Goal: Information Seeking & Learning: Find specific fact

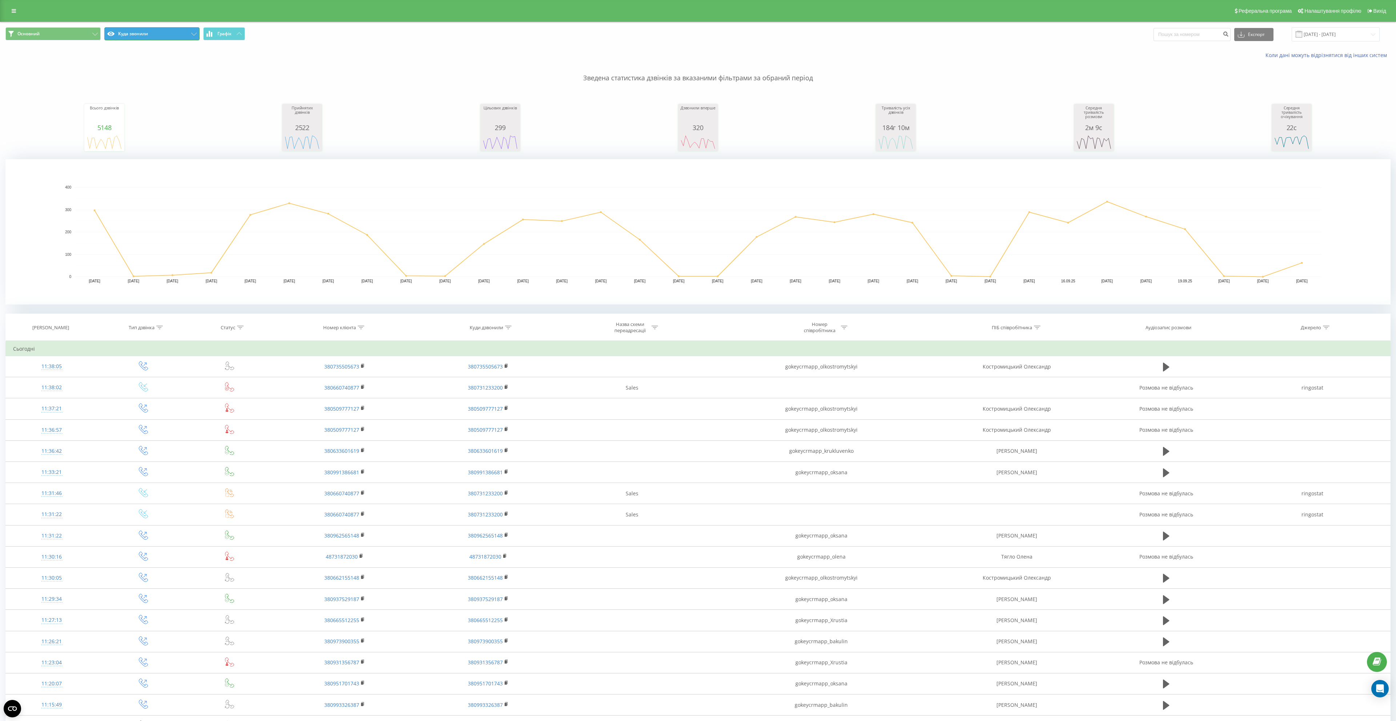
click at [129, 37] on button "Куда звонили" at bounding box center [151, 33] width 95 height 13
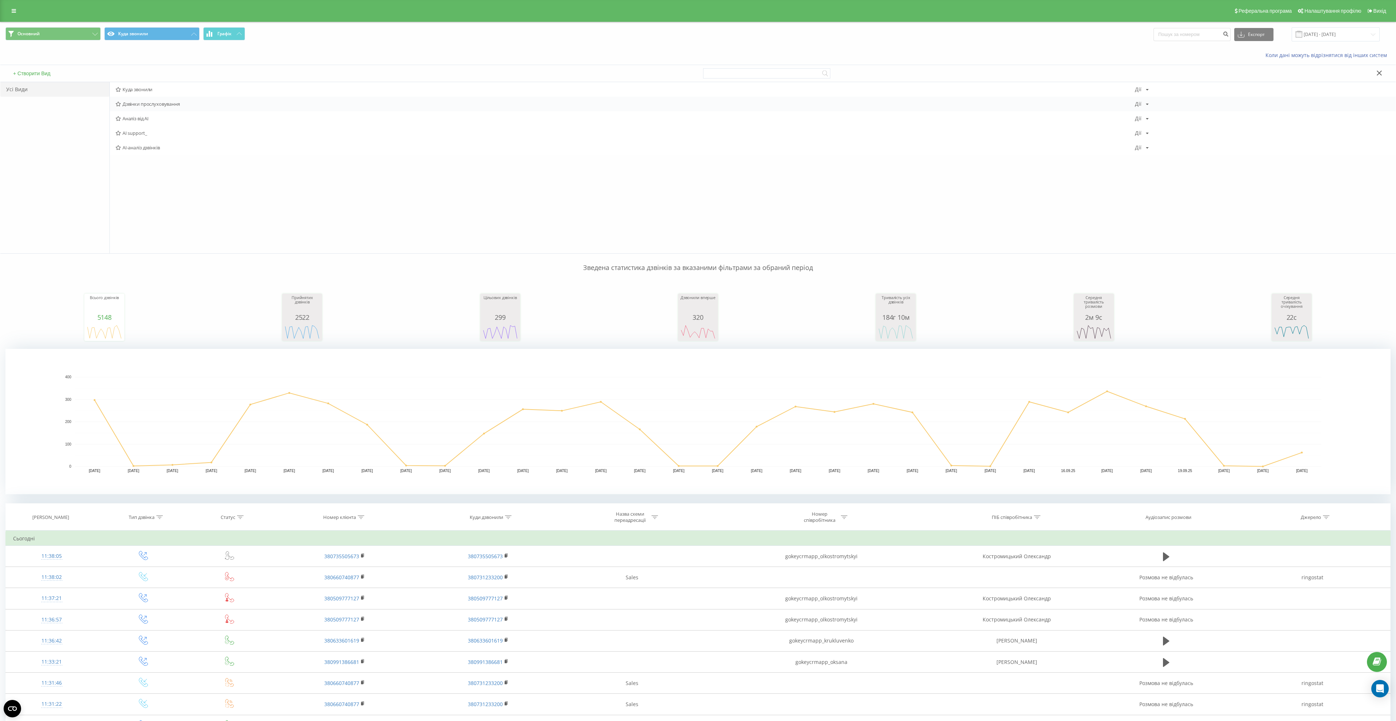
click at [167, 107] on span "Дзвінки прослуховування" at bounding box center [626, 103] width 1020 height 5
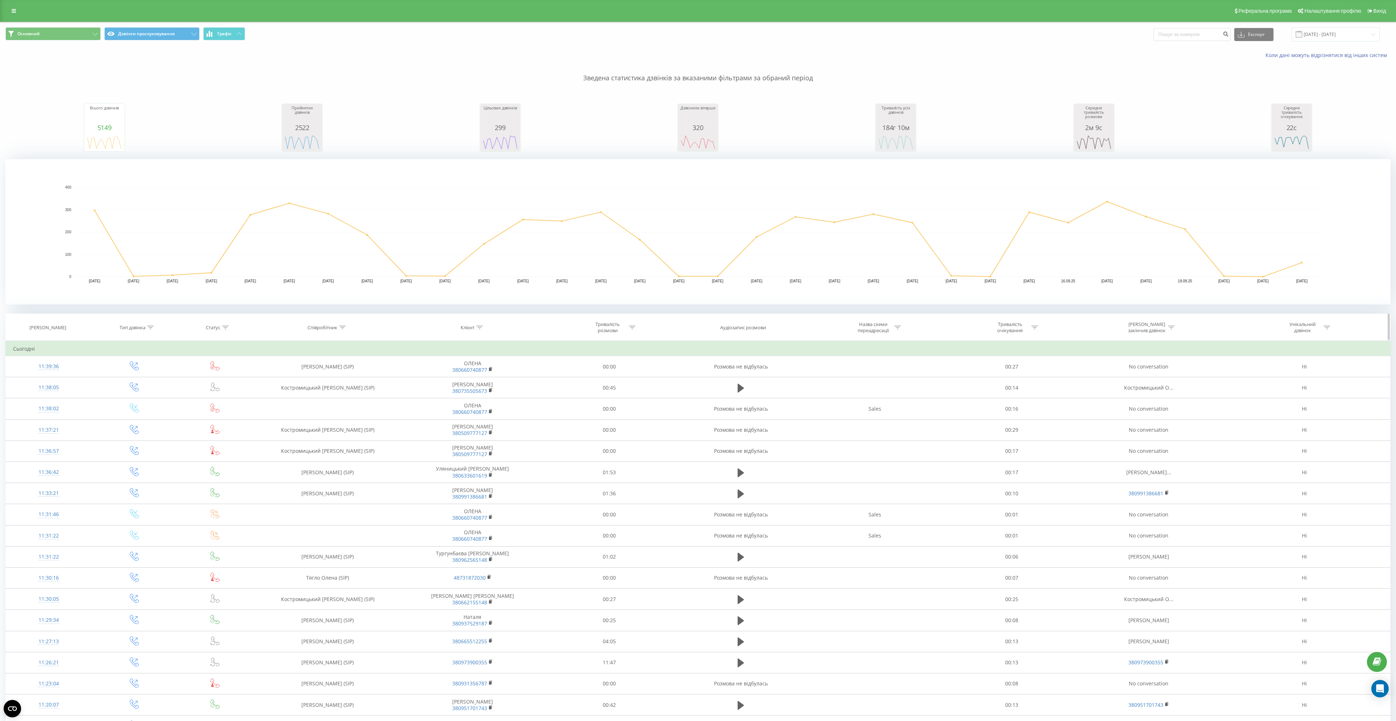
click at [345, 331] on th "Співробітник" at bounding box center [328, 327] width 150 height 27
click at [341, 327] on icon at bounding box center [342, 328] width 7 height 4
click at [317, 377] on input "text" at bounding box center [328, 379] width 64 height 13
type input "R"
type input "[PERSON_NAME]"
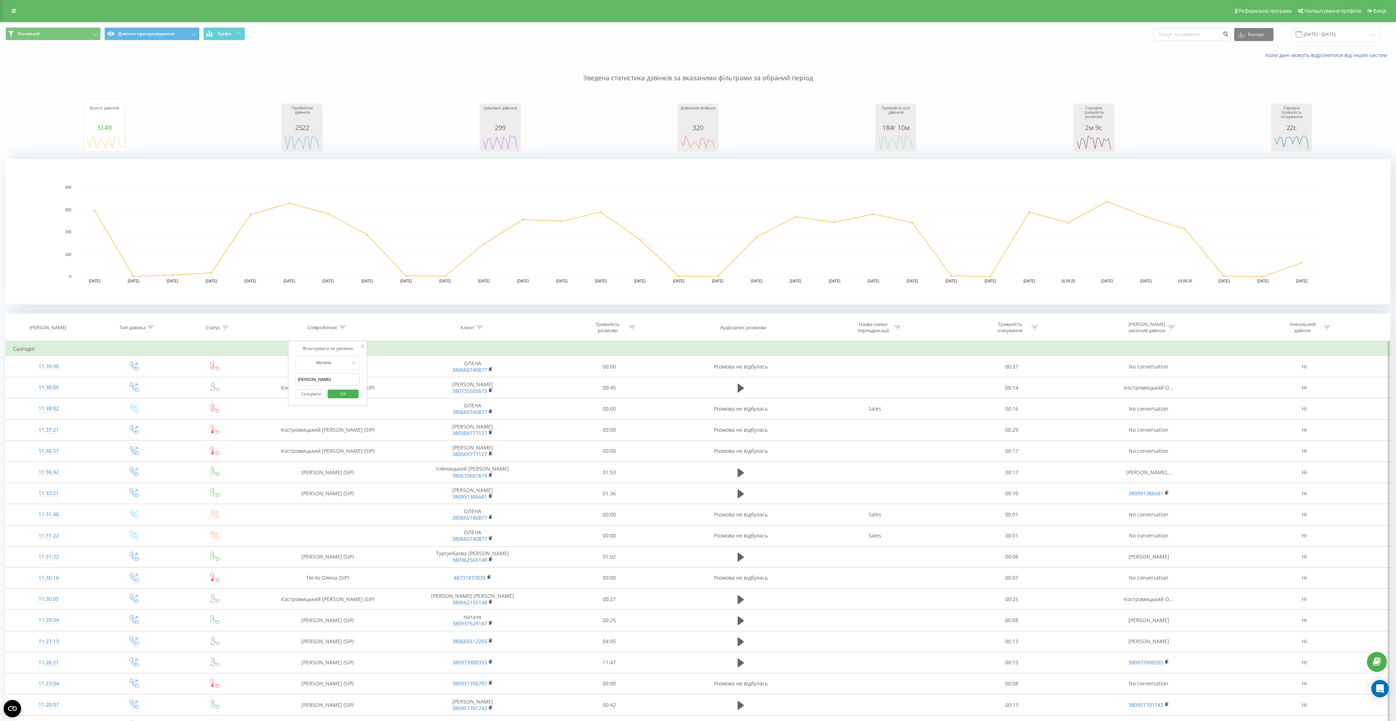
click at [342, 379] on input "[PERSON_NAME]" at bounding box center [328, 379] width 64 height 13
click at [343, 393] on span "OK" at bounding box center [343, 393] width 20 height 11
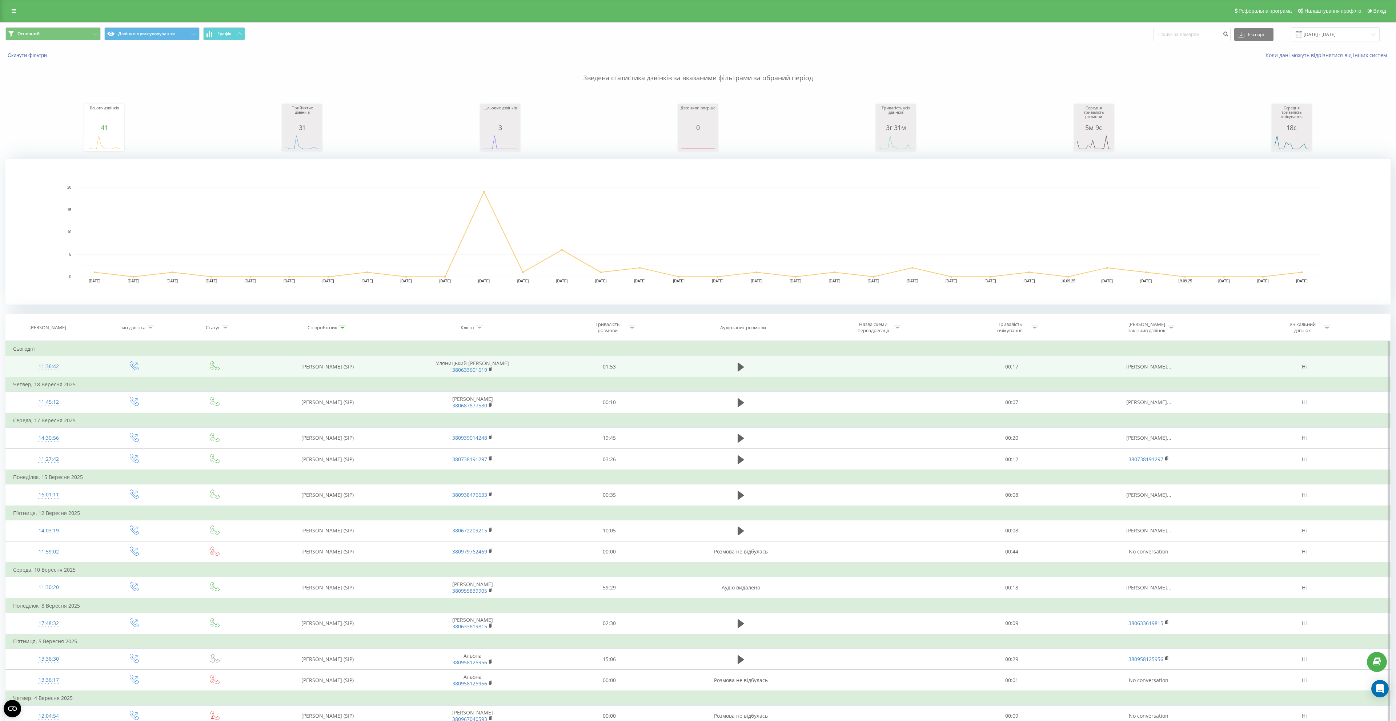
click at [57, 370] on div at bounding box center [48, 370] width 71 height 0
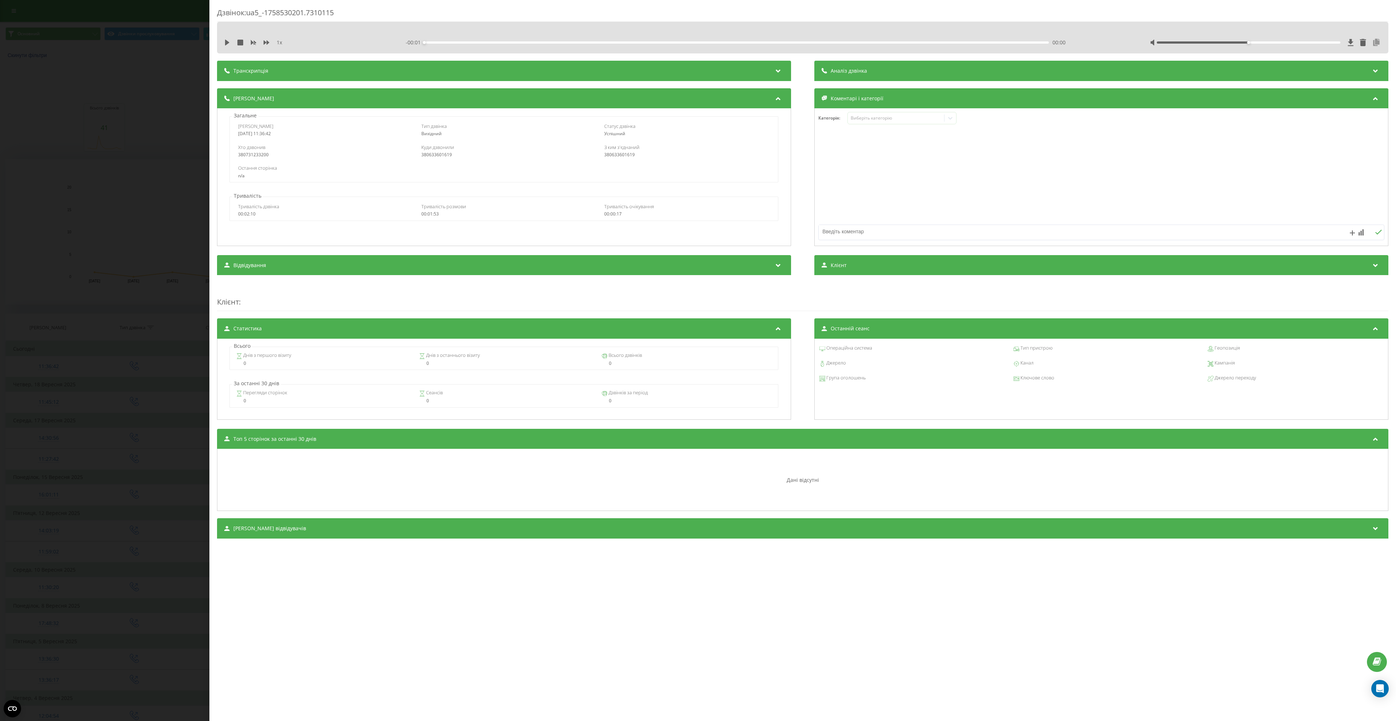
click at [1373, 43] on icon at bounding box center [1376, 42] width 9 height 7
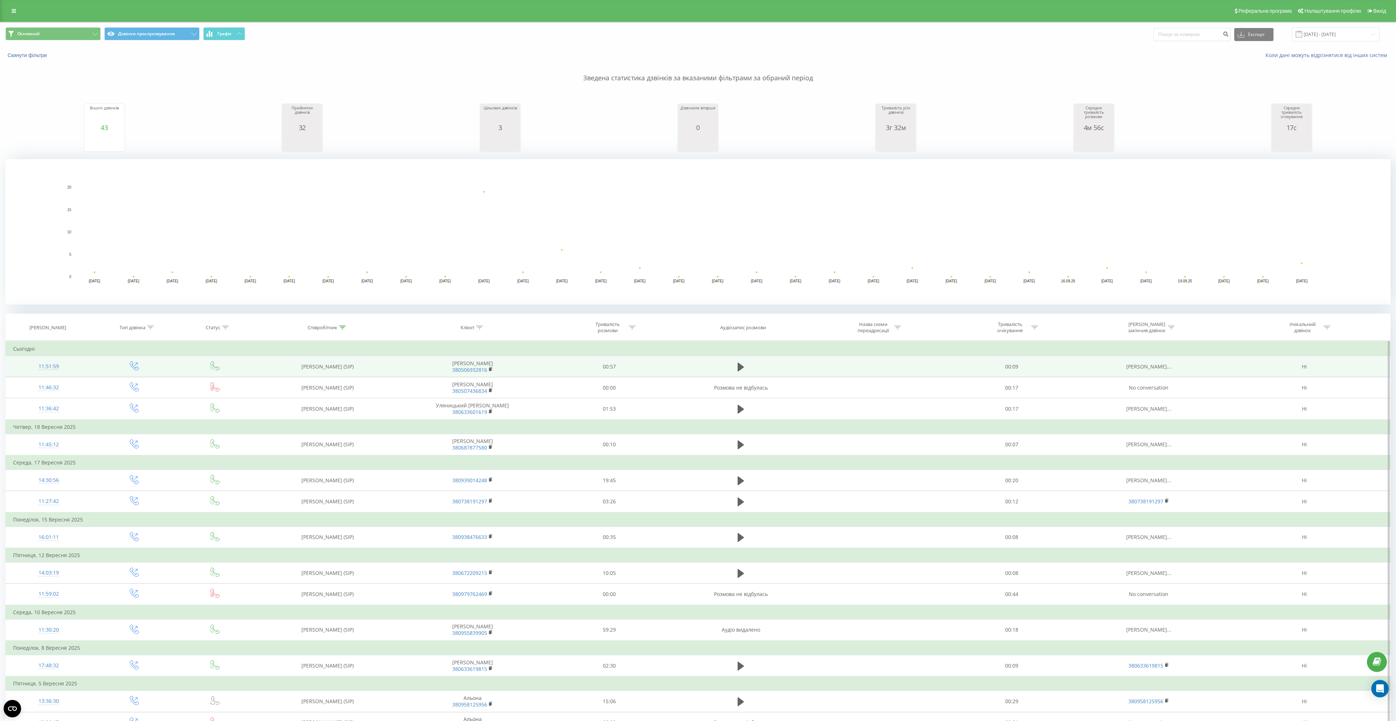
click at [57, 366] on div "11:51:59" at bounding box center [48, 367] width 71 height 14
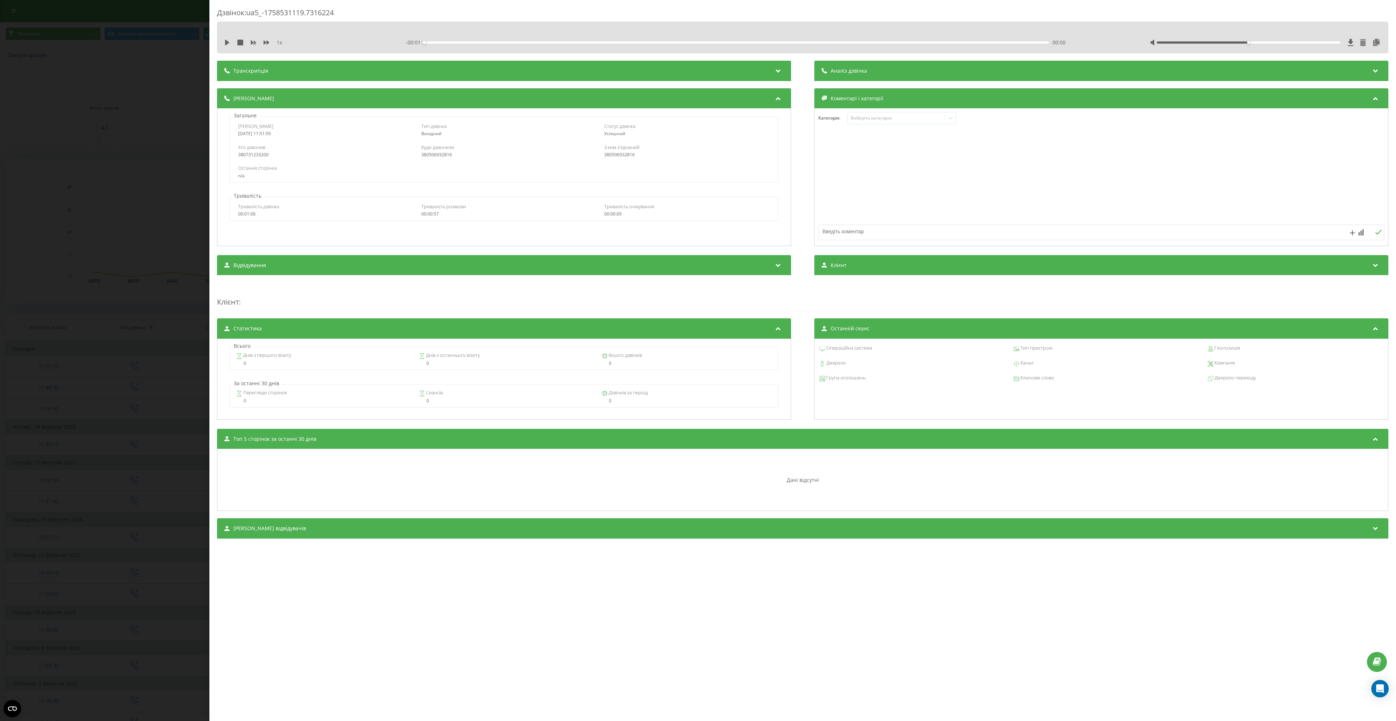
click at [1362, 44] on icon at bounding box center [1363, 42] width 6 height 7
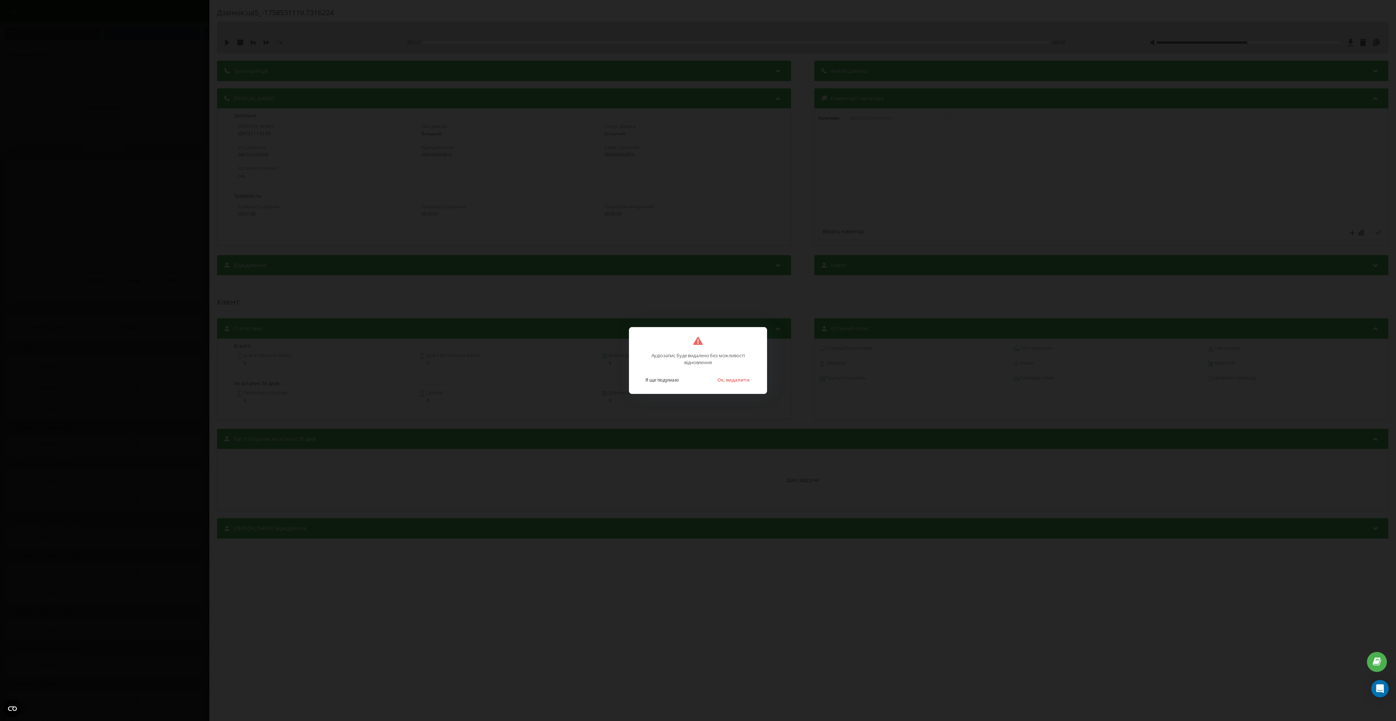
click at [761, 257] on div "Аудіозапис буде видалено без можливості відновлення Я ще подумаю Ок, видалити" at bounding box center [698, 360] width 1396 height 721
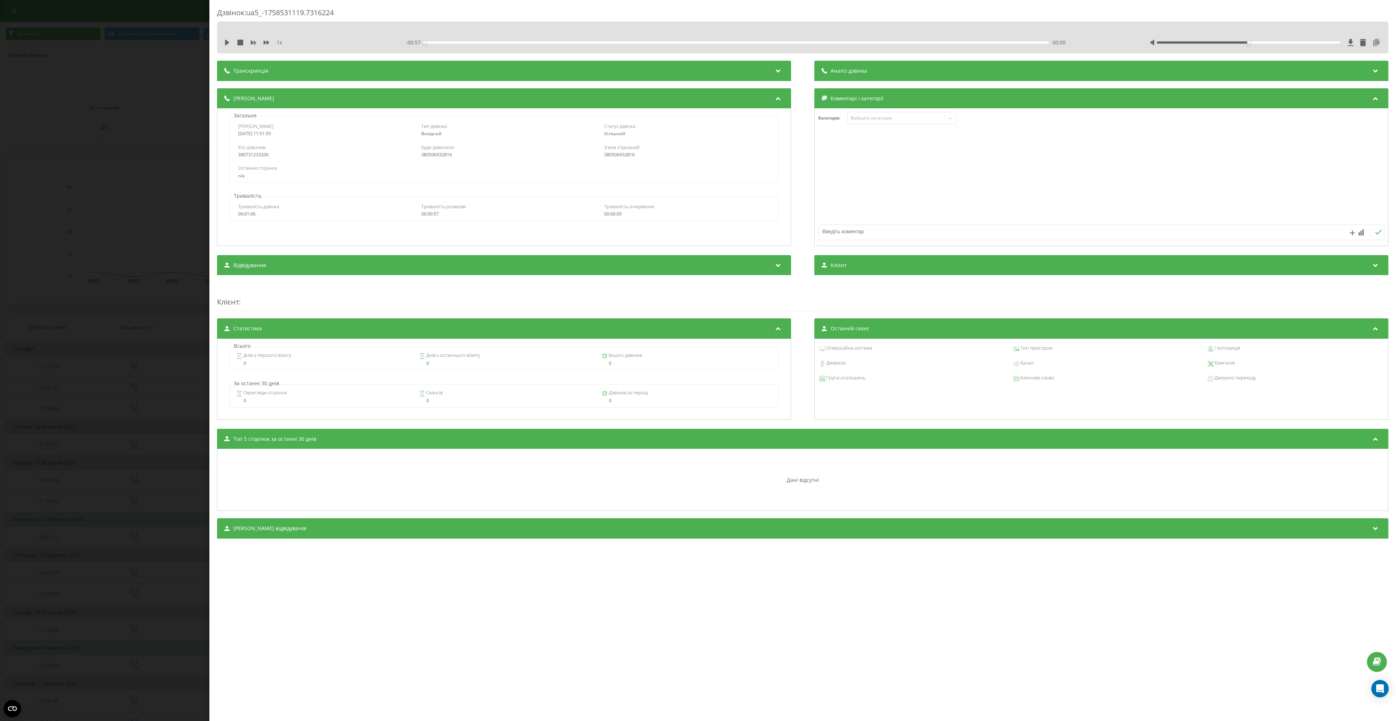
click at [1376, 44] on icon at bounding box center [1376, 42] width 9 height 7
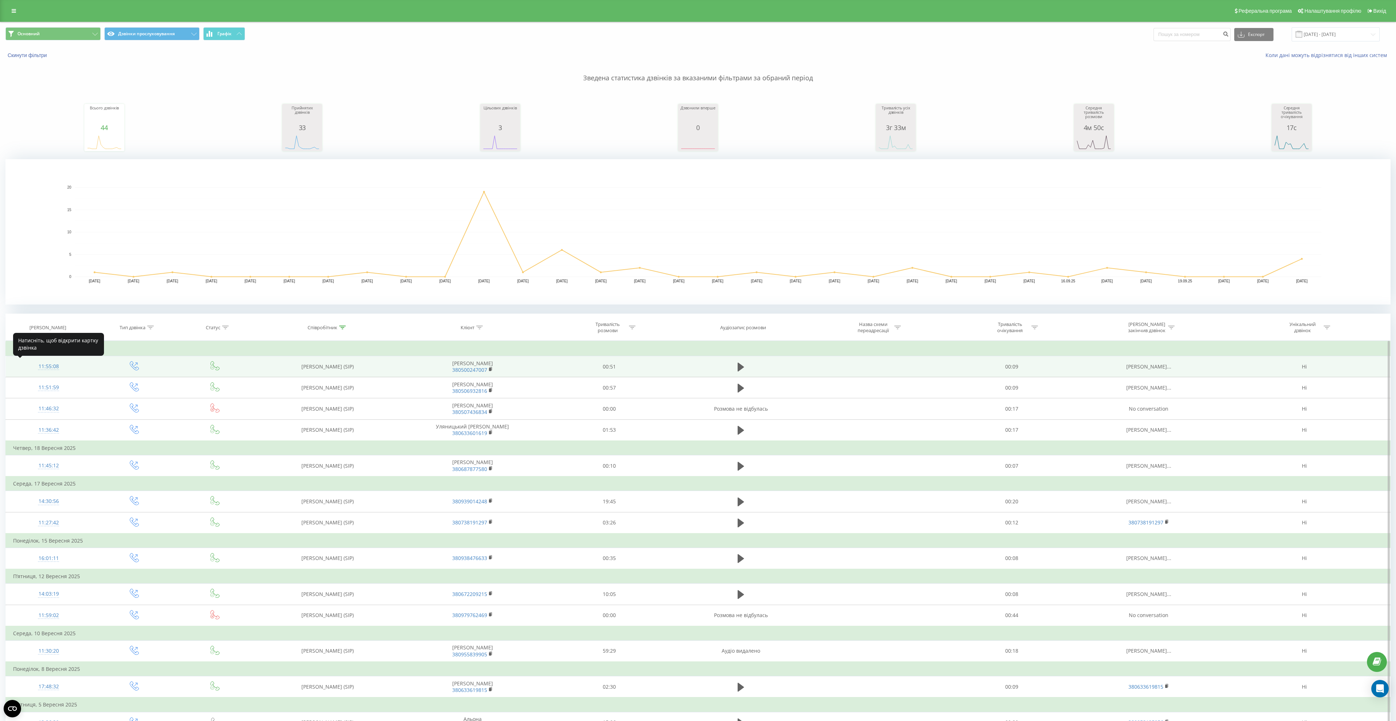
click at [53, 364] on div "11:55:08" at bounding box center [48, 367] width 71 height 14
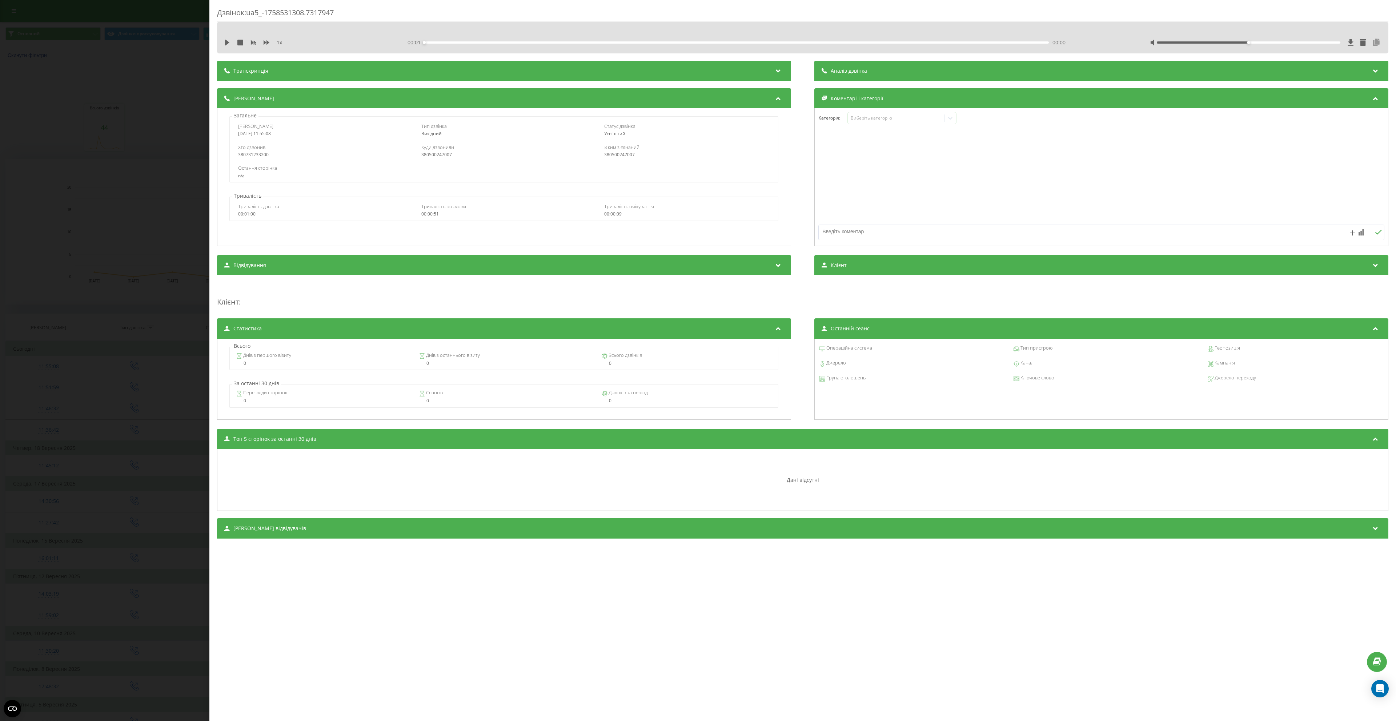
click at [1379, 41] on icon at bounding box center [1376, 42] width 9 height 7
click at [1374, 44] on icon at bounding box center [1376, 42] width 9 height 7
click at [1384, 12] on icon "close" at bounding box center [1386, 11] width 4 height 4
click at [1384, 13] on div "Copied to clipboard!" at bounding box center [1332, 17] width 116 height 23
click at [171, 49] on div "Дзвінок : ua5_-1758531308.7317947 1 x - 00:51 00:00 00:00 Транскрипція Для AI-а…" at bounding box center [698, 360] width 1396 height 721
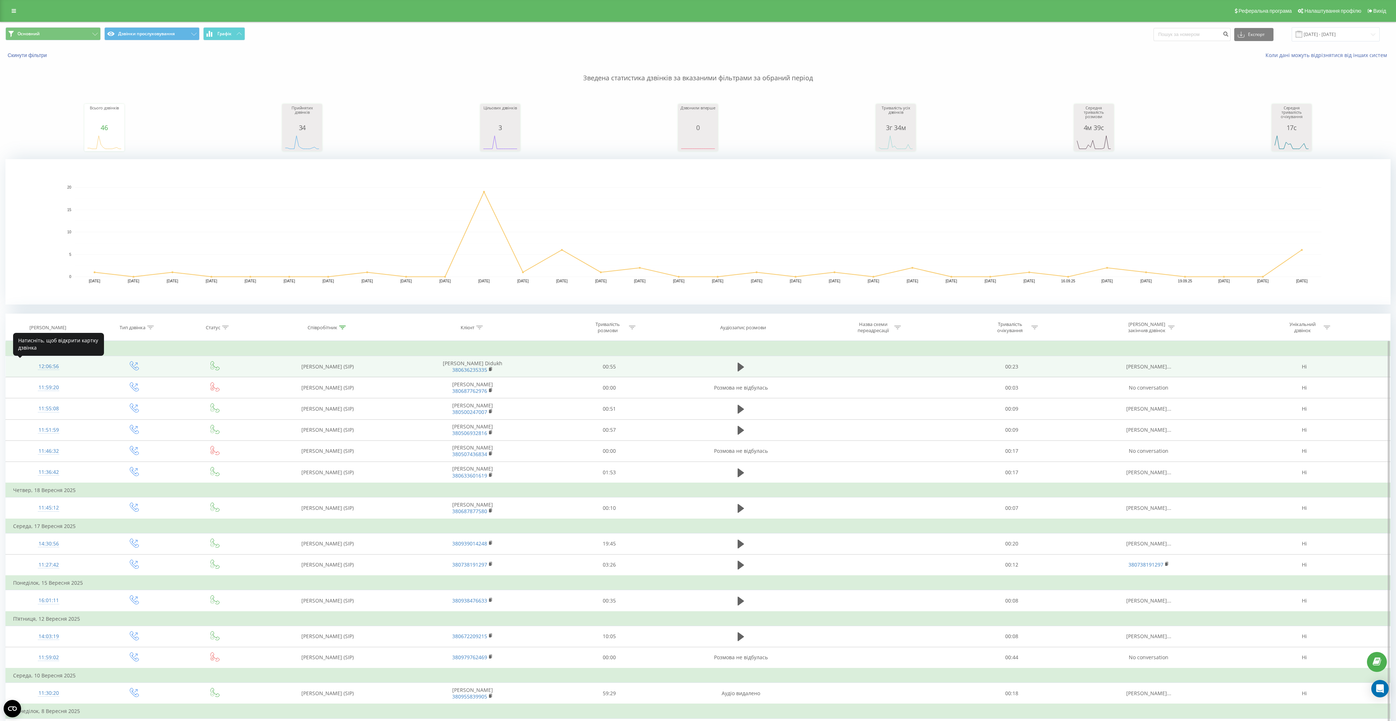
click at [43, 364] on div "12:06:56" at bounding box center [48, 367] width 71 height 14
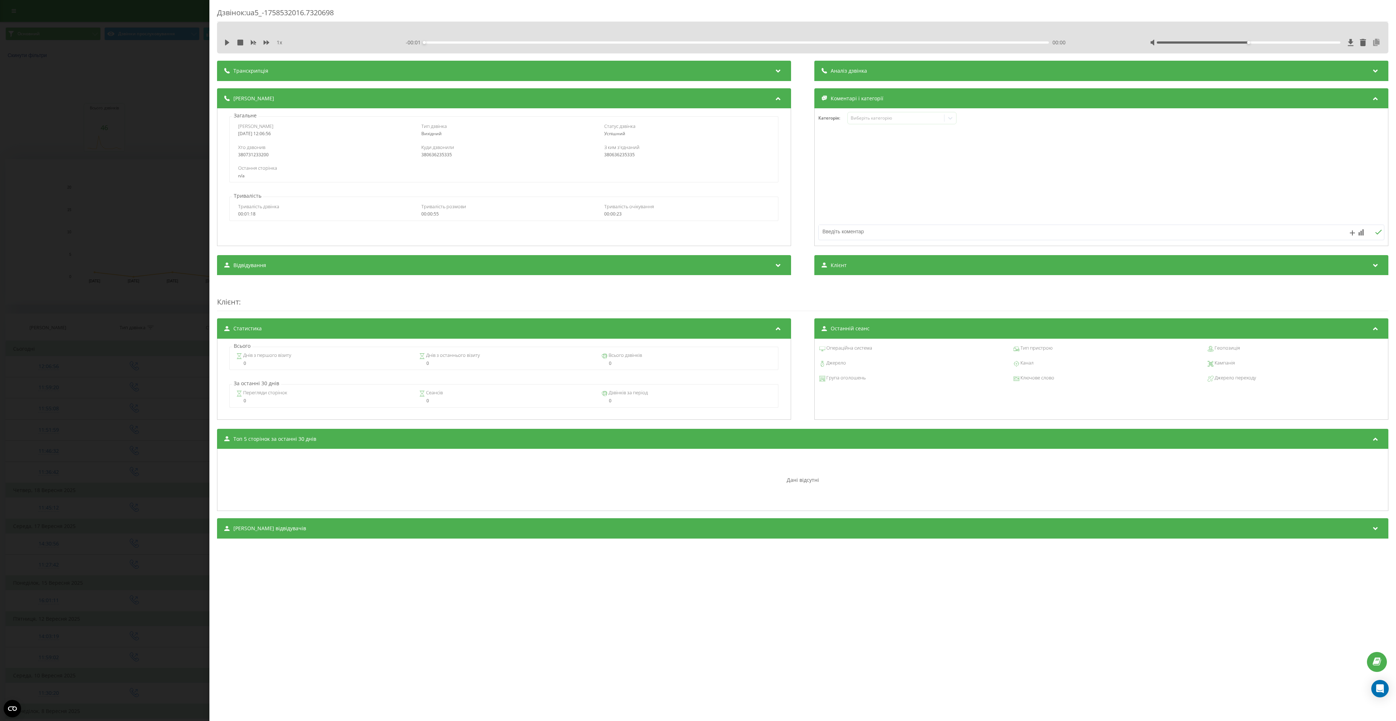
click at [1373, 45] on icon at bounding box center [1376, 42] width 9 height 7
click at [162, 65] on div "Дзвінок : ua5_-1758532016.7320698 1 x - 00:55 00:00 00:00 Транскрипція Для AI-а…" at bounding box center [698, 360] width 1396 height 721
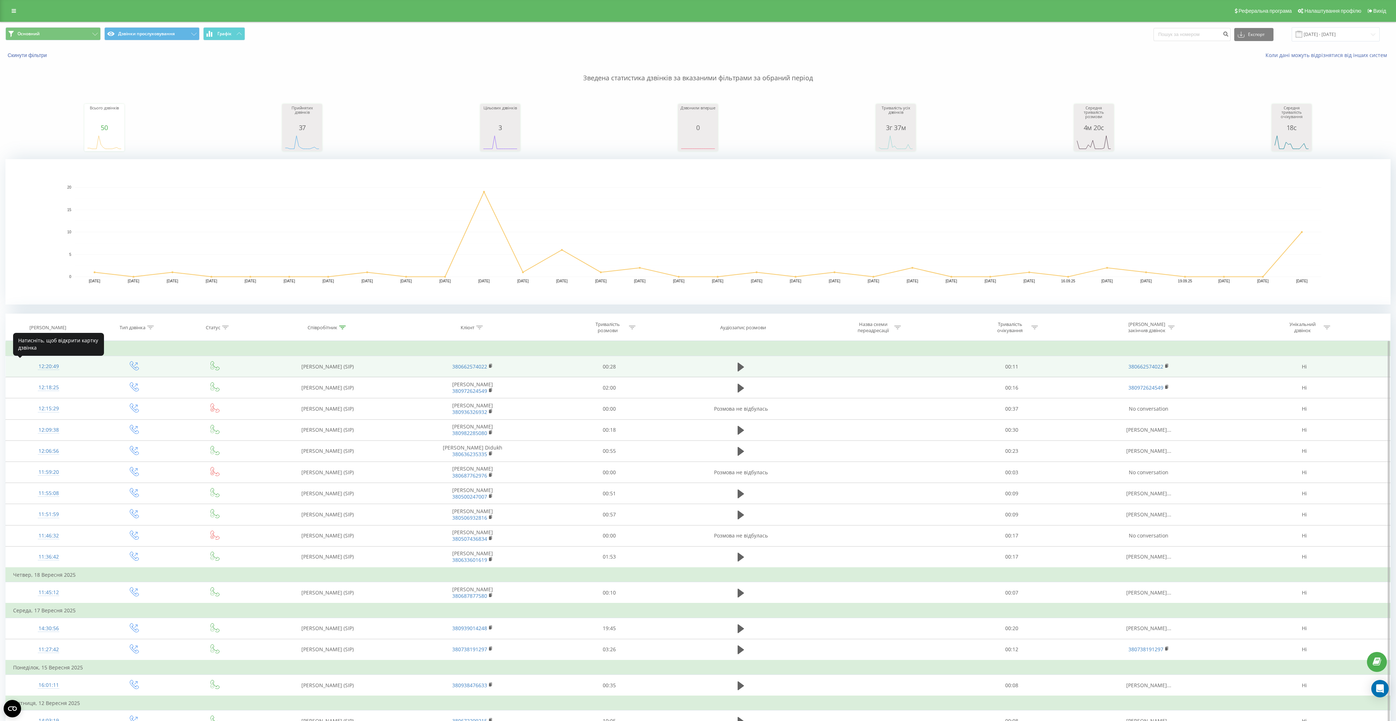
click at [47, 368] on div "12:20:49" at bounding box center [48, 367] width 71 height 14
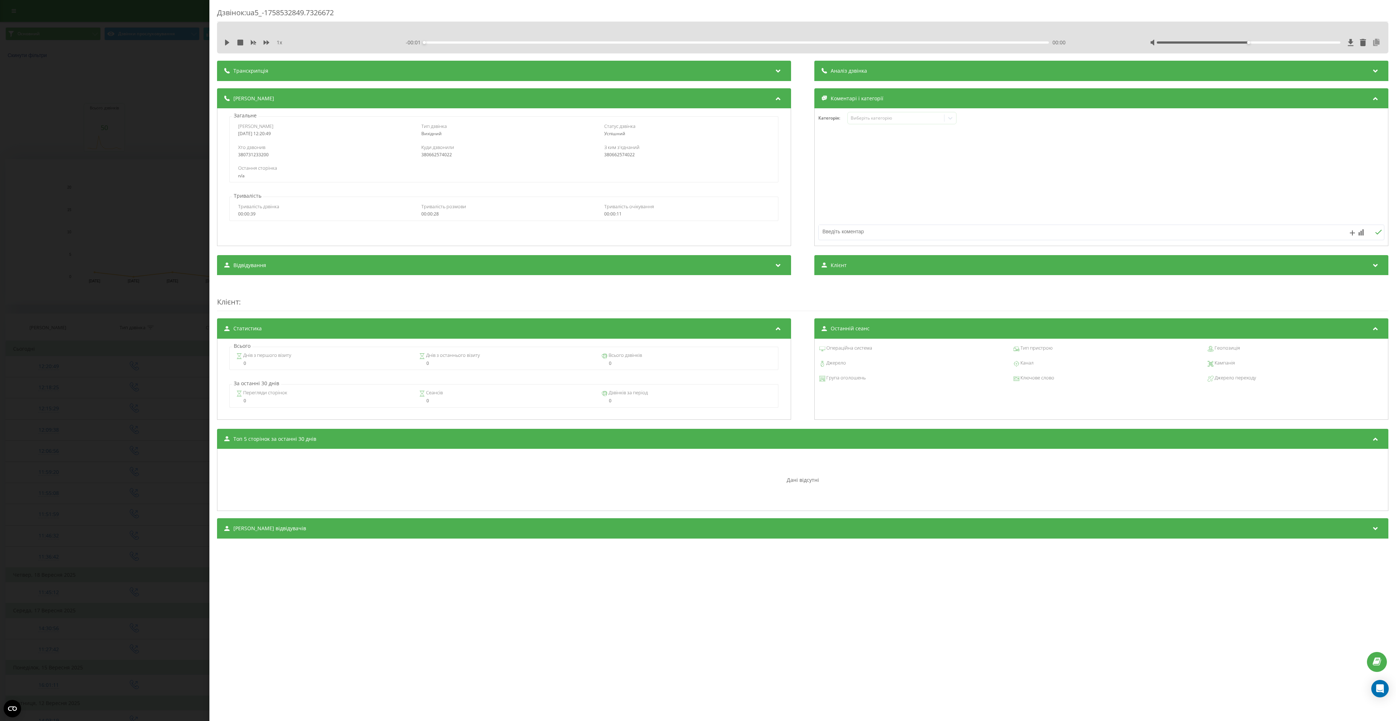
click at [1375, 44] on icon at bounding box center [1376, 42] width 9 height 7
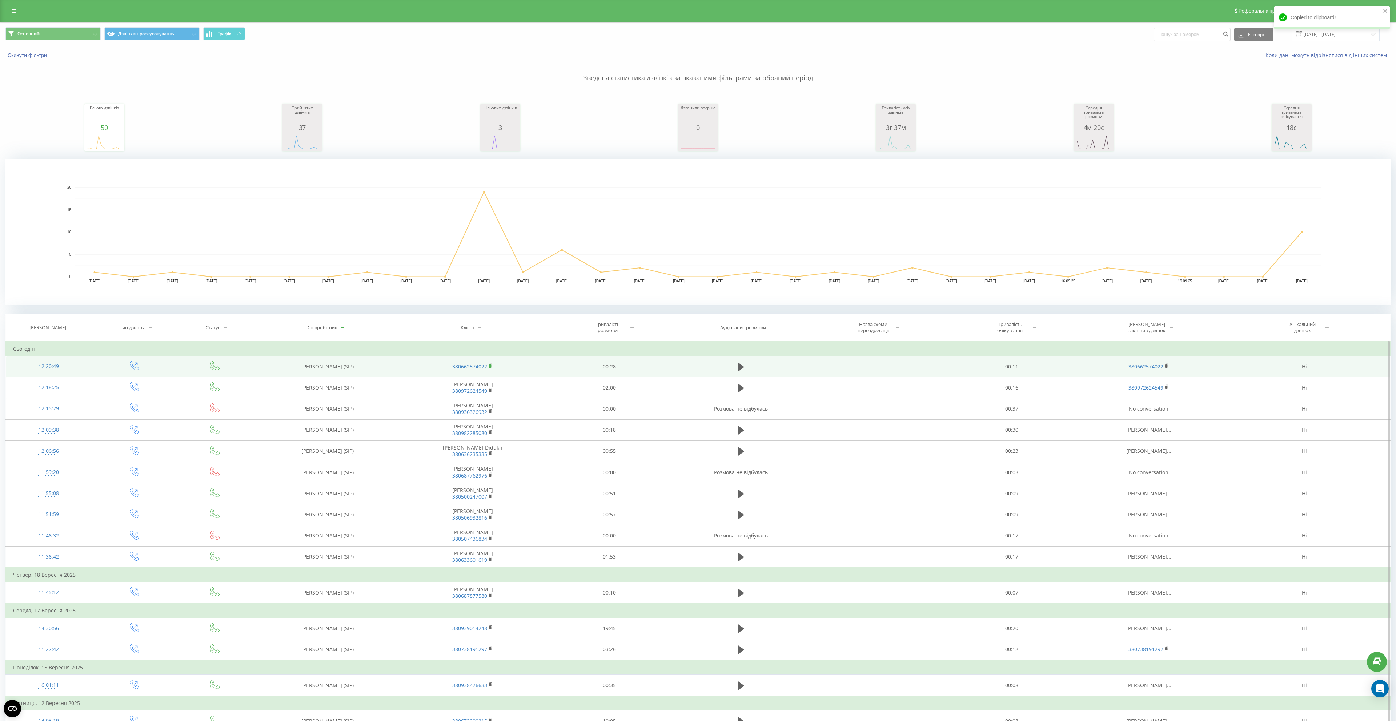
click at [491, 367] on rect at bounding box center [490, 366] width 2 height 3
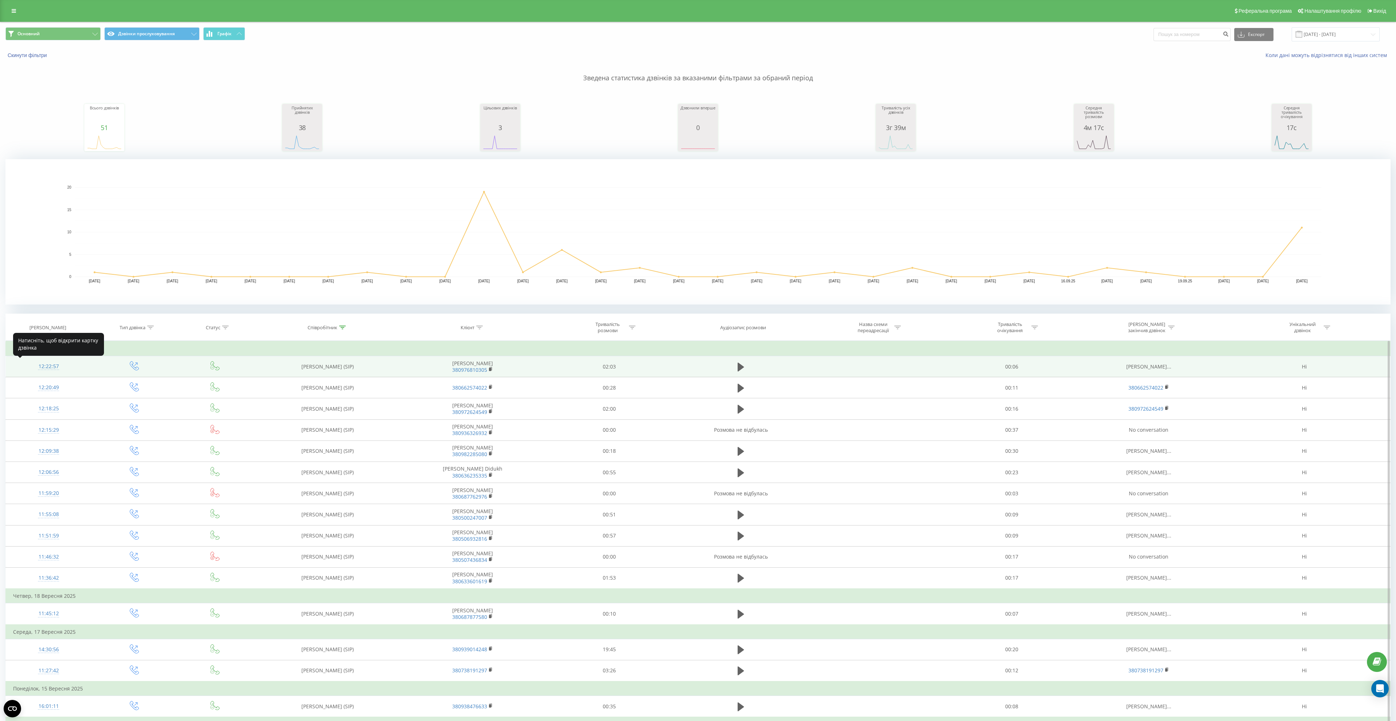
click at [57, 363] on div "12:22:57" at bounding box center [48, 367] width 71 height 14
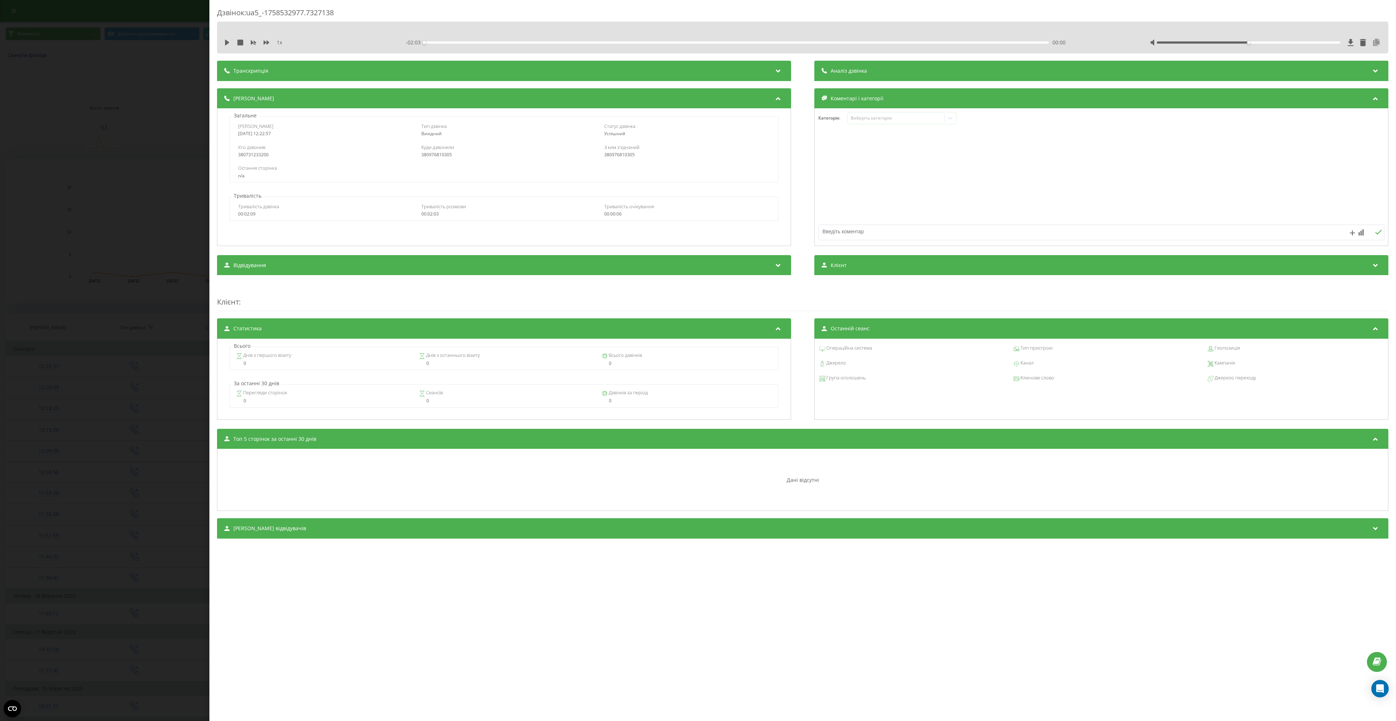
click at [1377, 45] on icon at bounding box center [1376, 42] width 9 height 7
